Goal: Task Accomplishment & Management: Use online tool/utility

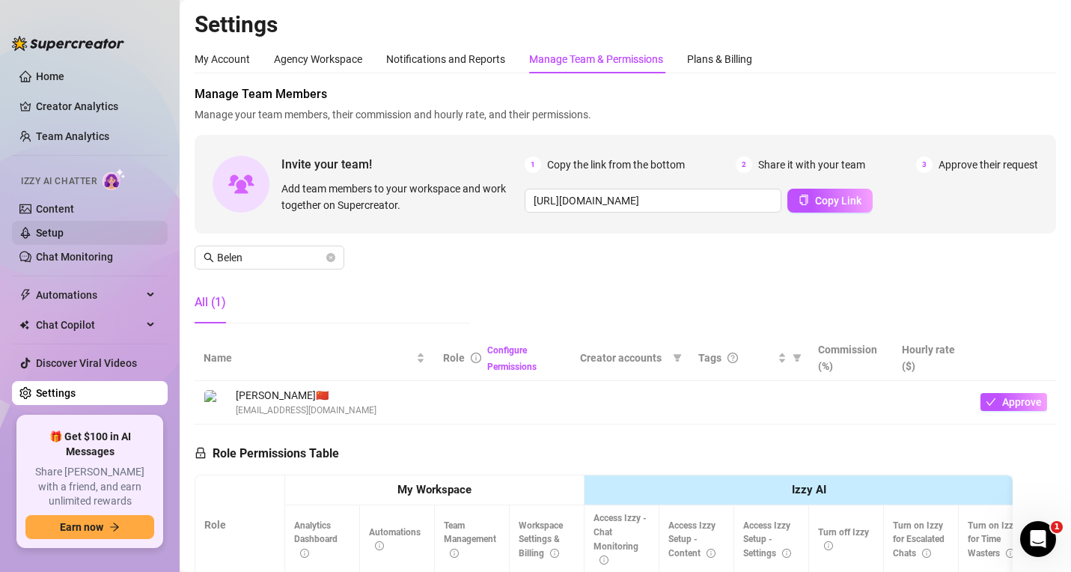
click at [40, 236] on link "Setup" at bounding box center [50, 233] width 28 height 12
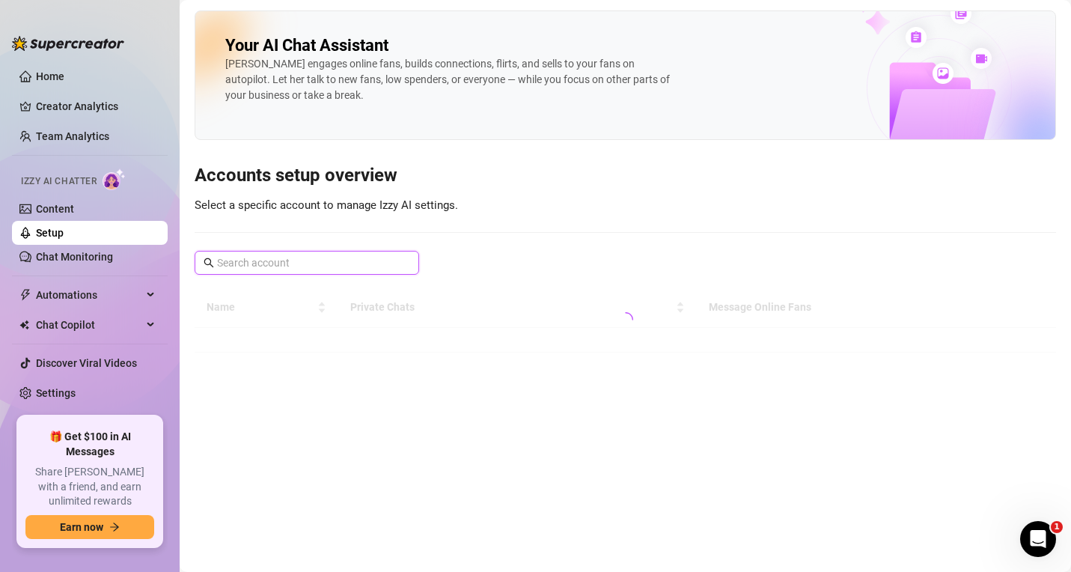
click at [285, 264] on input "text" at bounding box center [307, 263] width 181 height 16
paste input "motomadness47"
click at [312, 267] on input "motomadness47" at bounding box center [307, 263] width 181 height 16
type input "moto"
drag, startPoint x: 308, startPoint y: 260, endPoint x: 5, endPoint y: 258, distance: 303.3
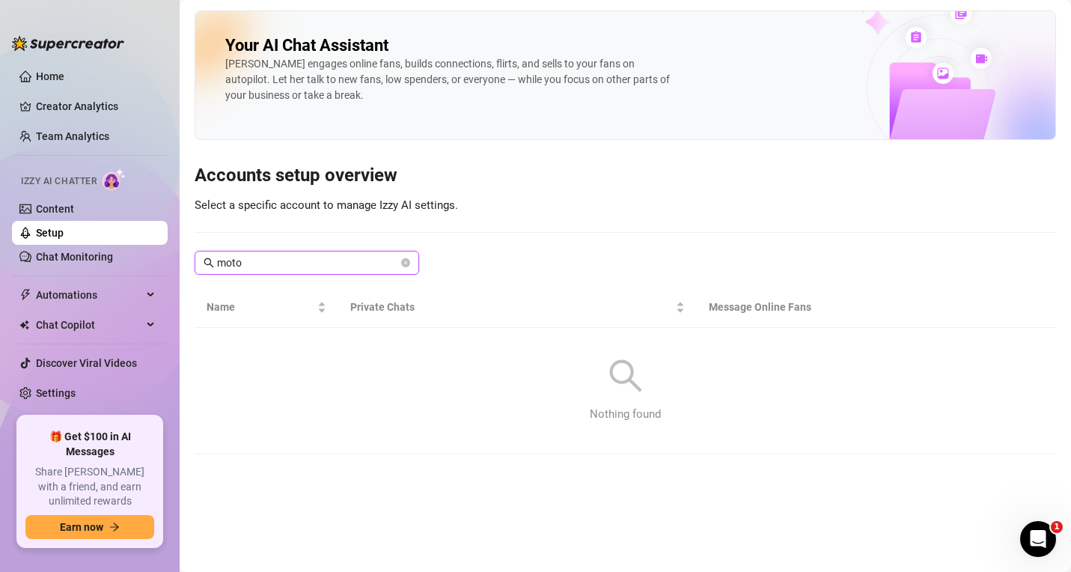
click at [4, 258] on div "Home Creator Analytics Team Analytics Izzy AI Chatter Content Setup Chat Monito…" at bounding box center [535, 286] width 1071 height 572
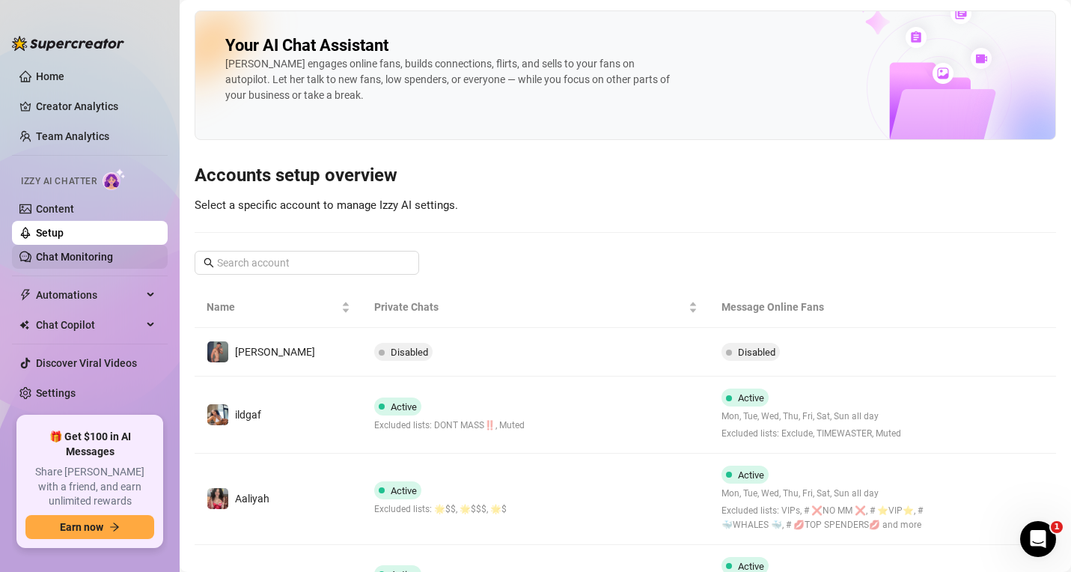
click at [75, 257] on link "Chat Monitoring" at bounding box center [74, 257] width 77 height 12
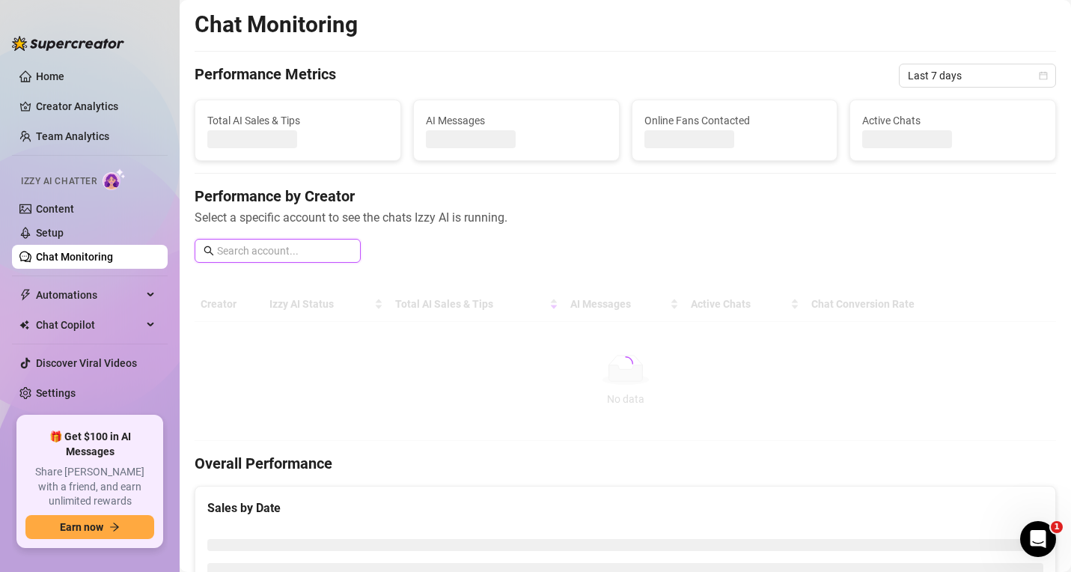
click at [280, 250] on input "text" at bounding box center [284, 251] width 135 height 16
paste input "motomadness47"
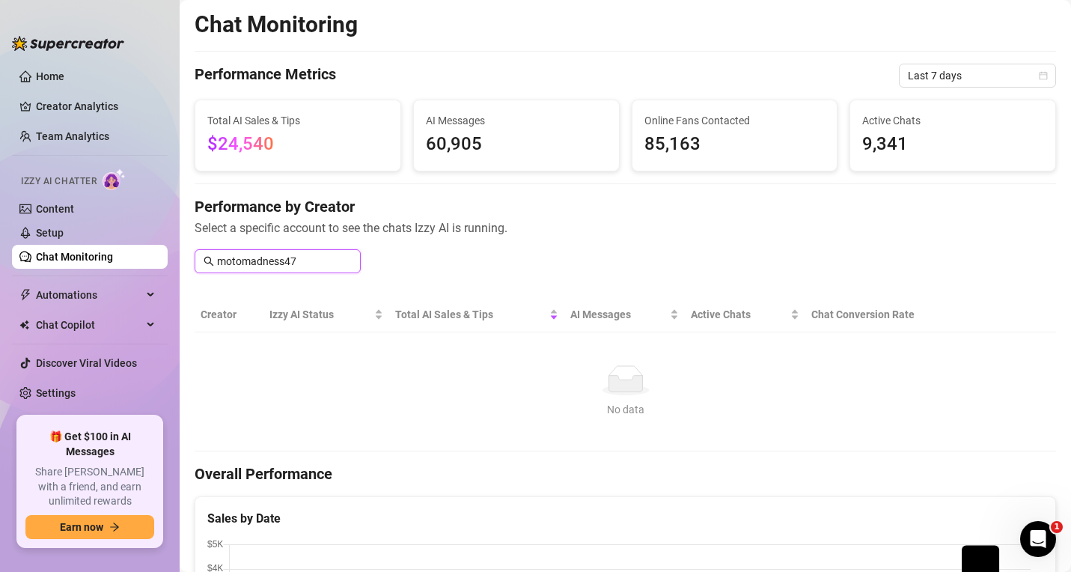
type input "motomadness47"
click at [108, 109] on link "Creator Analytics" at bounding box center [96, 106] width 120 height 24
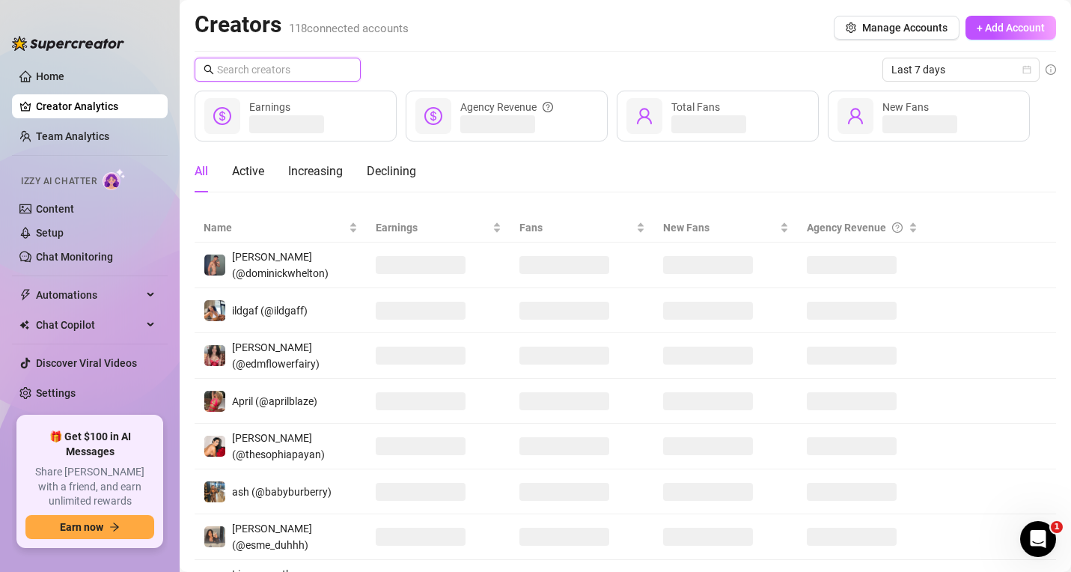
click at [332, 64] on input "text" at bounding box center [278, 69] width 123 height 16
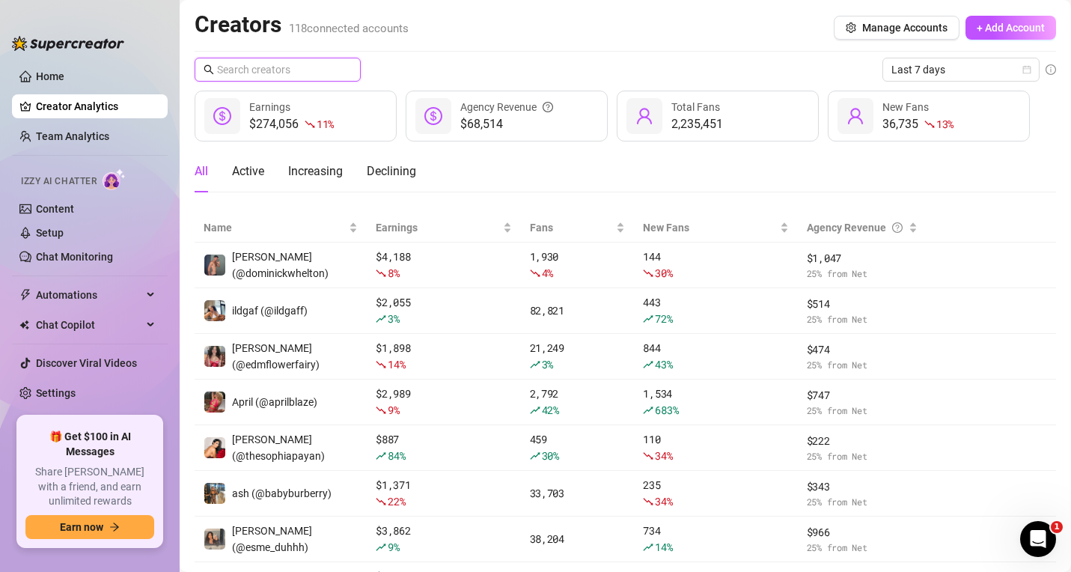
paste input "motomadness47"
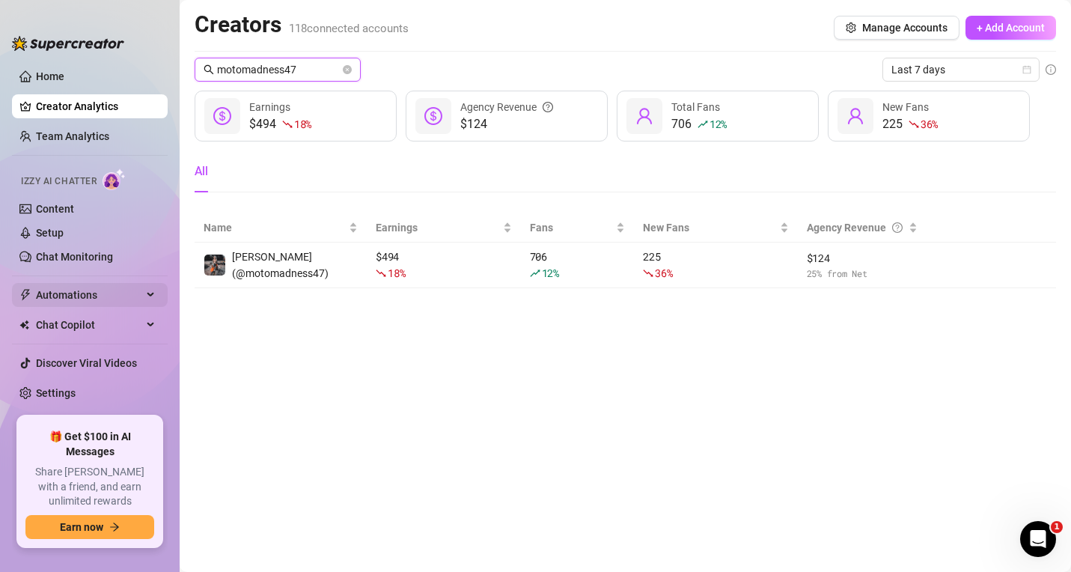
type input "motomadness47"
click at [138, 297] on span "Automations" at bounding box center [89, 295] width 106 height 24
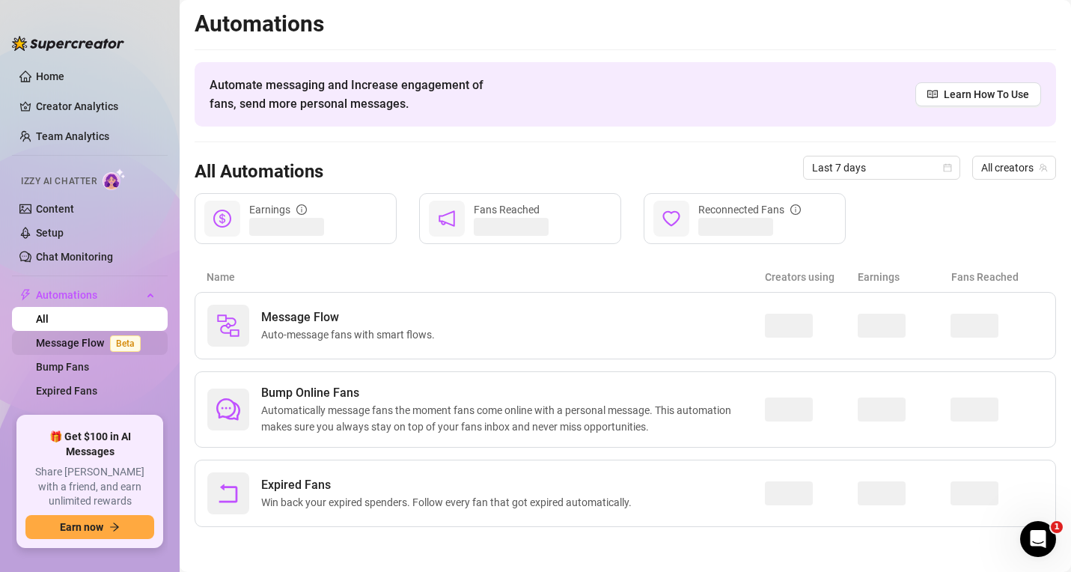
scroll to position [82, 0]
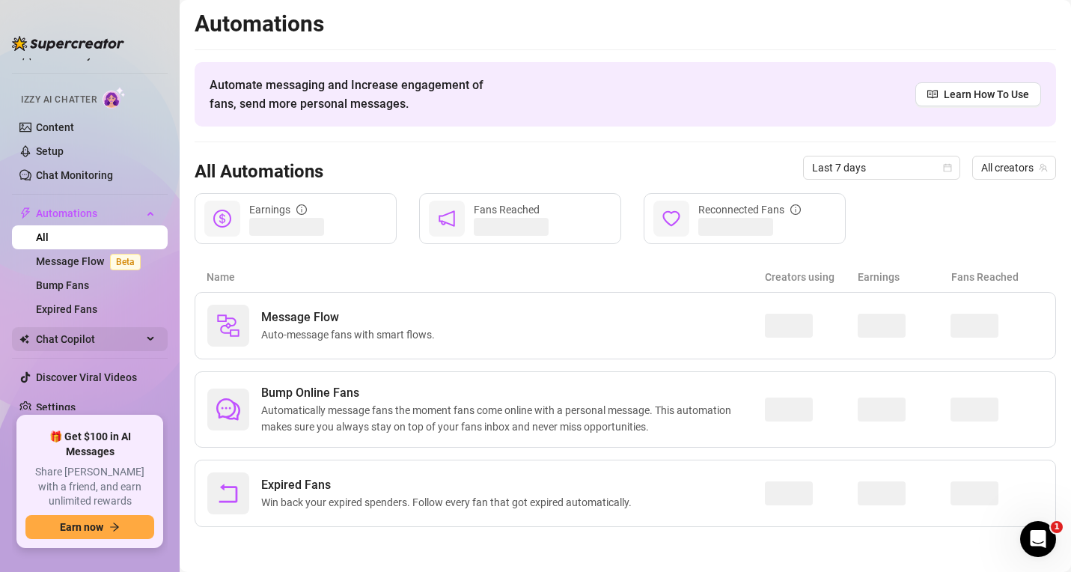
click at [92, 348] on span "Chat Copilot" at bounding box center [89, 339] width 106 height 24
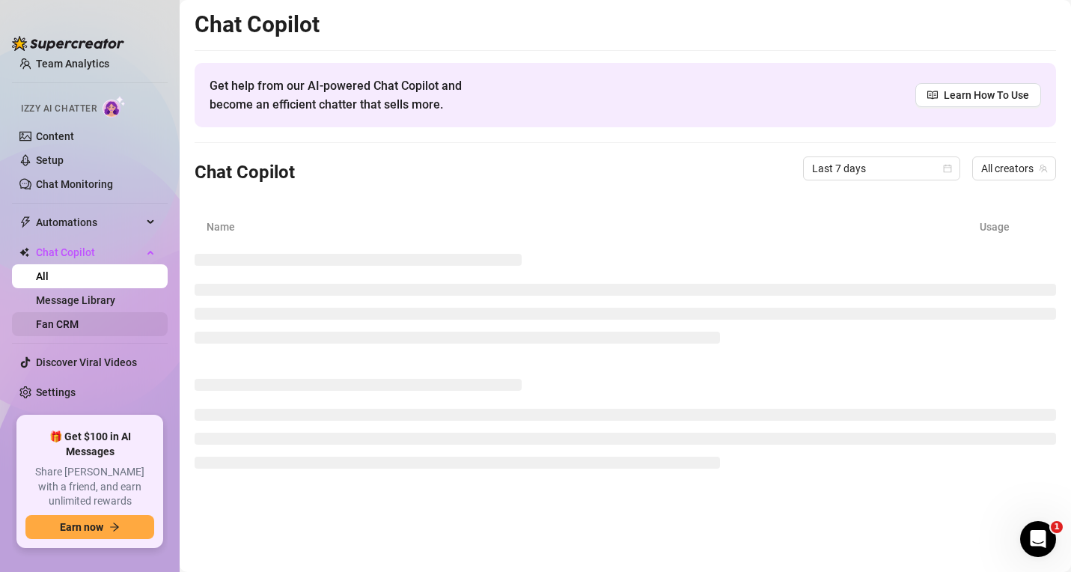
scroll to position [58, 0]
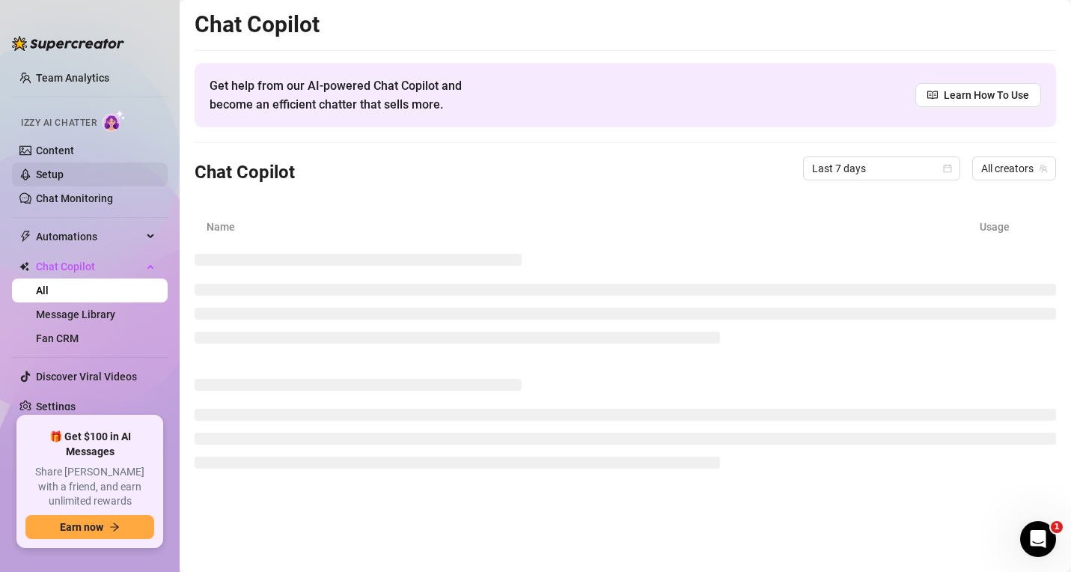
click at [50, 178] on link "Setup" at bounding box center [50, 174] width 28 height 12
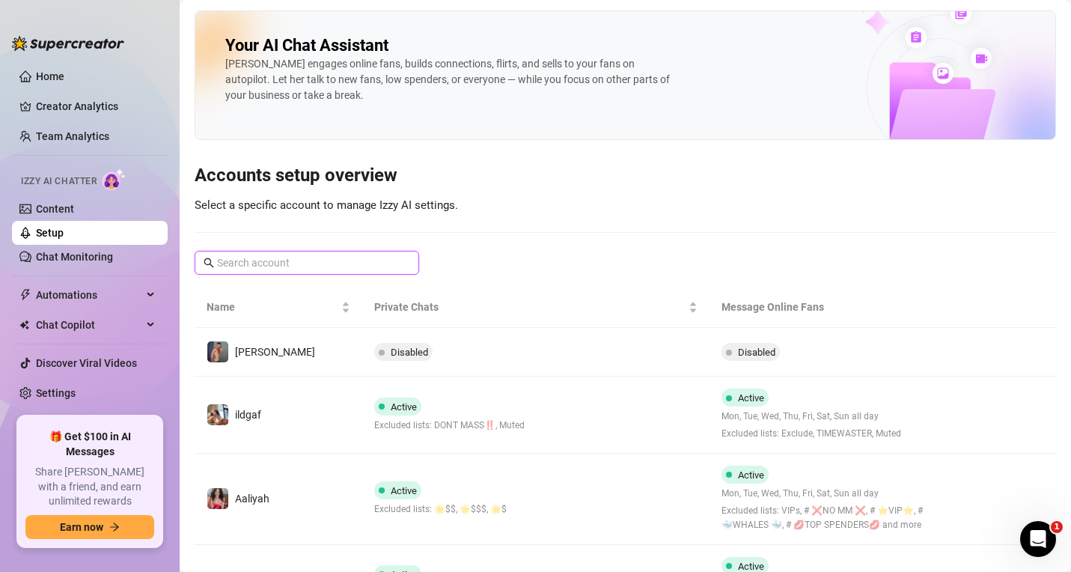
click at [292, 257] on input "text" at bounding box center [307, 263] width 181 height 16
paste input "motomadness47"
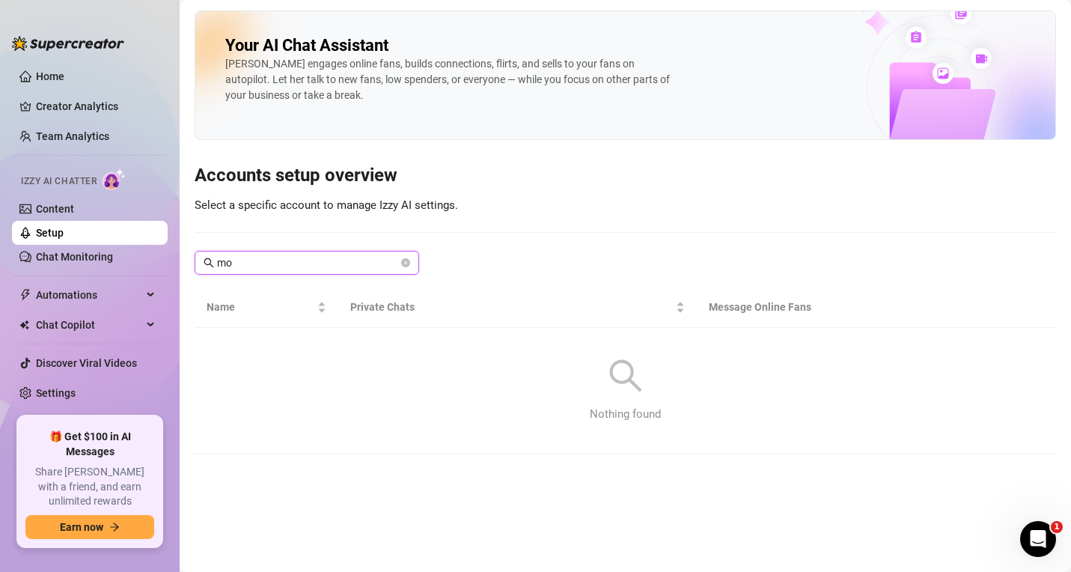
type input "m"
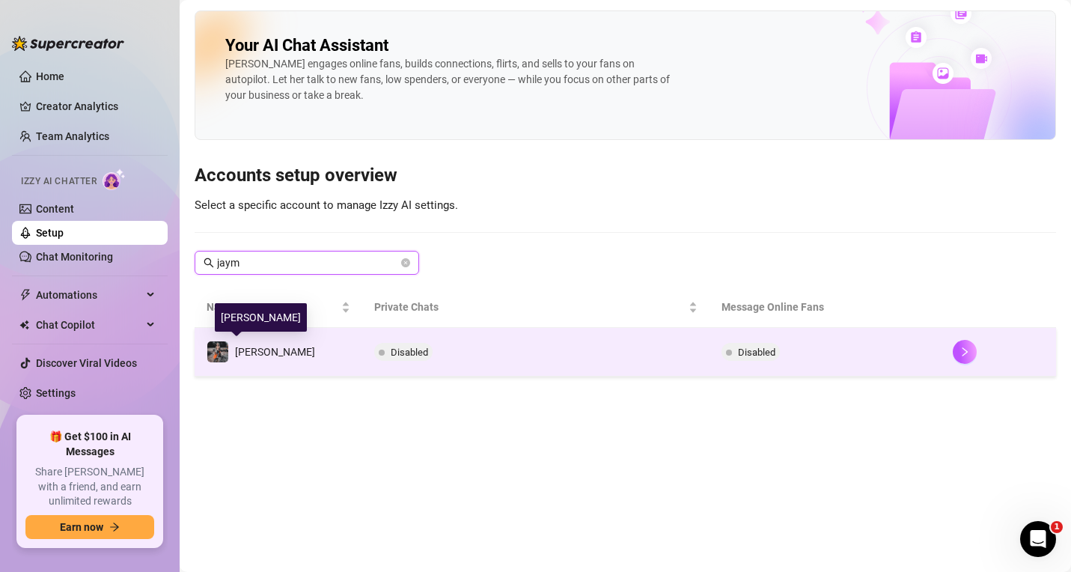
type input "jaym"
click at [234, 352] on div "[PERSON_NAME]" at bounding box center [261, 352] width 109 height 22
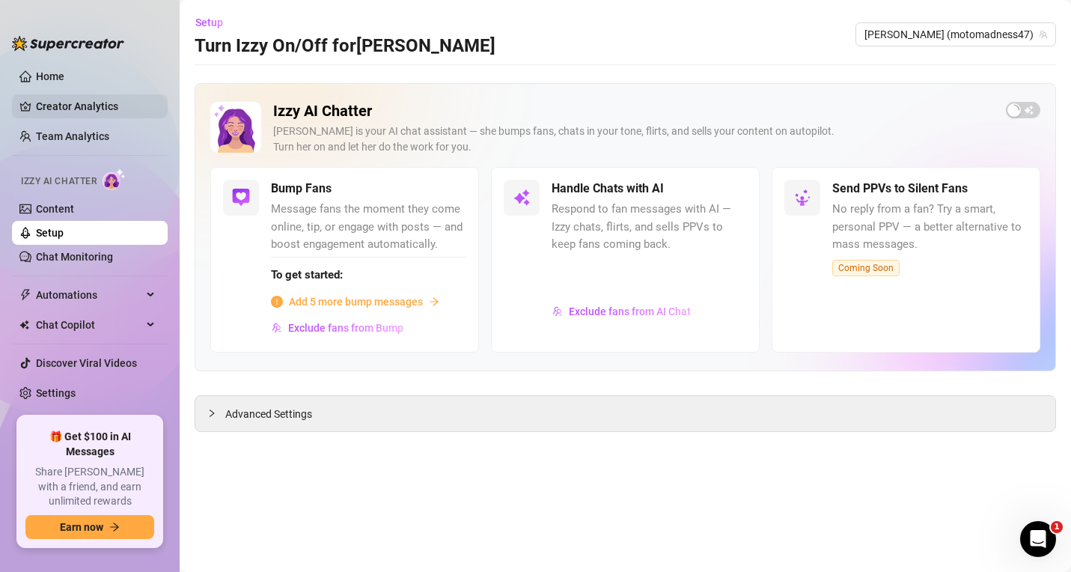
click at [76, 103] on link "Creator Analytics" at bounding box center [96, 106] width 120 height 24
